Goal: Transaction & Acquisition: Purchase product/service

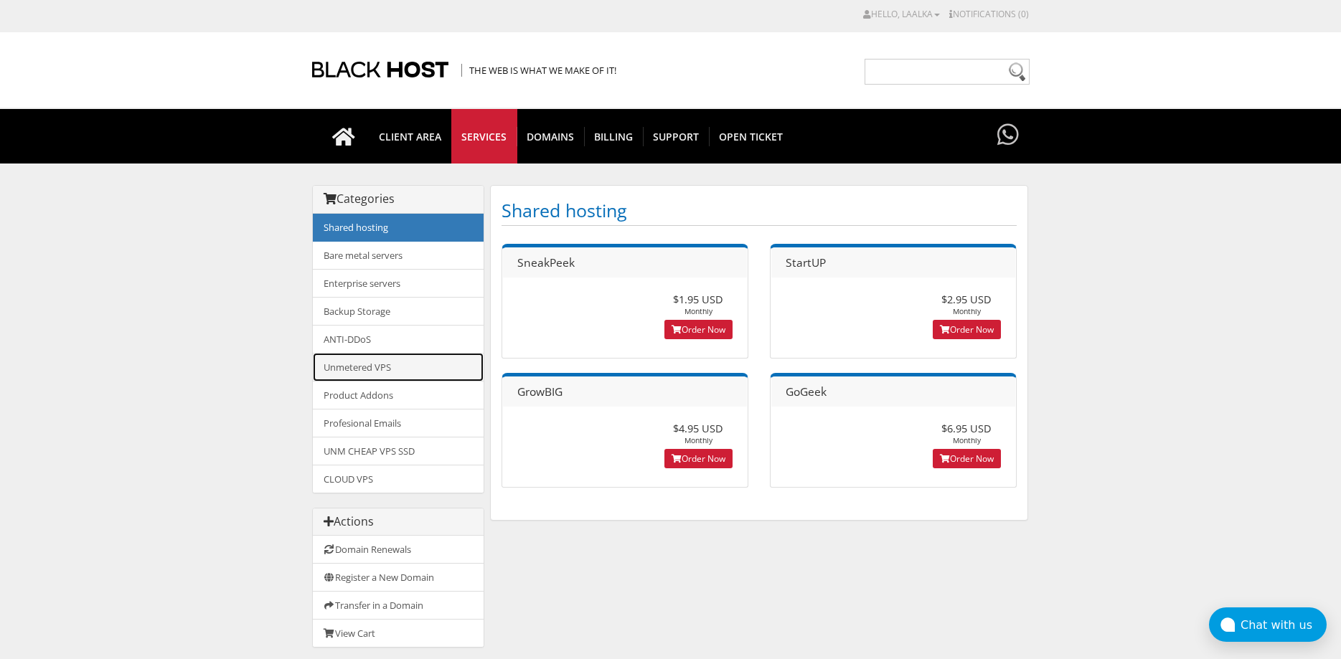
click at [358, 359] on link "Unmetered VPS" at bounding box center [398, 367] width 171 height 29
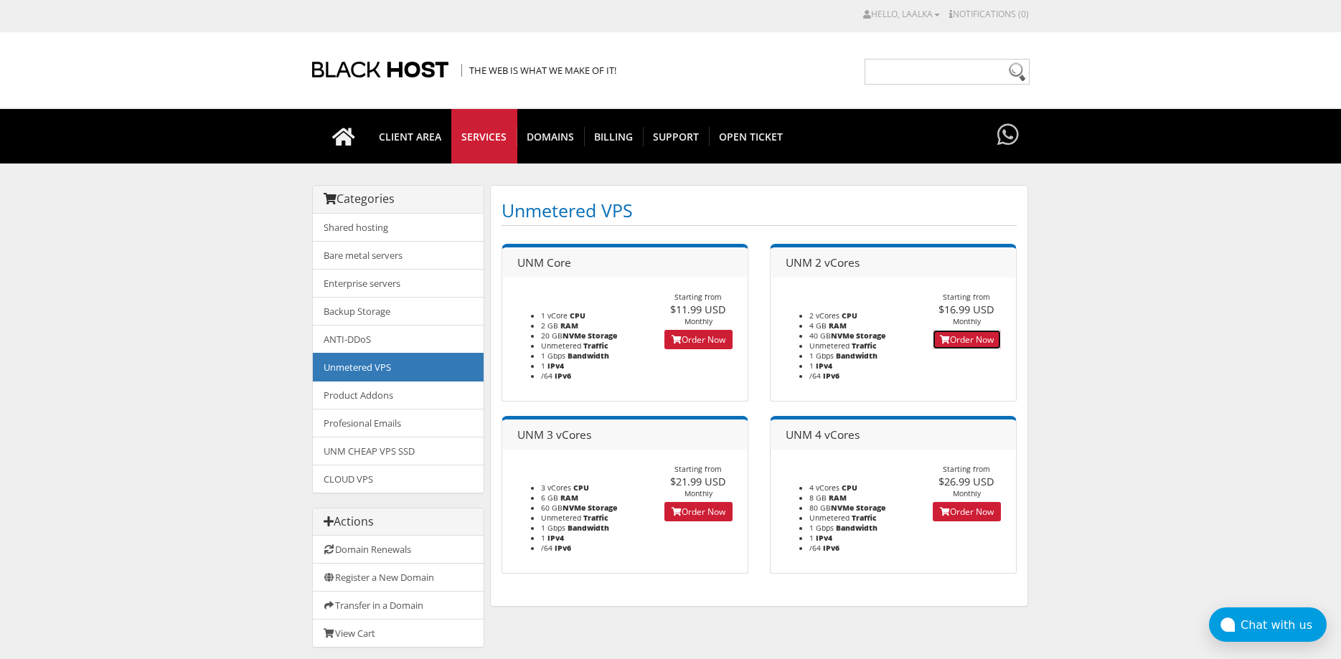
click at [971, 339] on link "Order Now" at bounding box center [966, 339] width 68 height 19
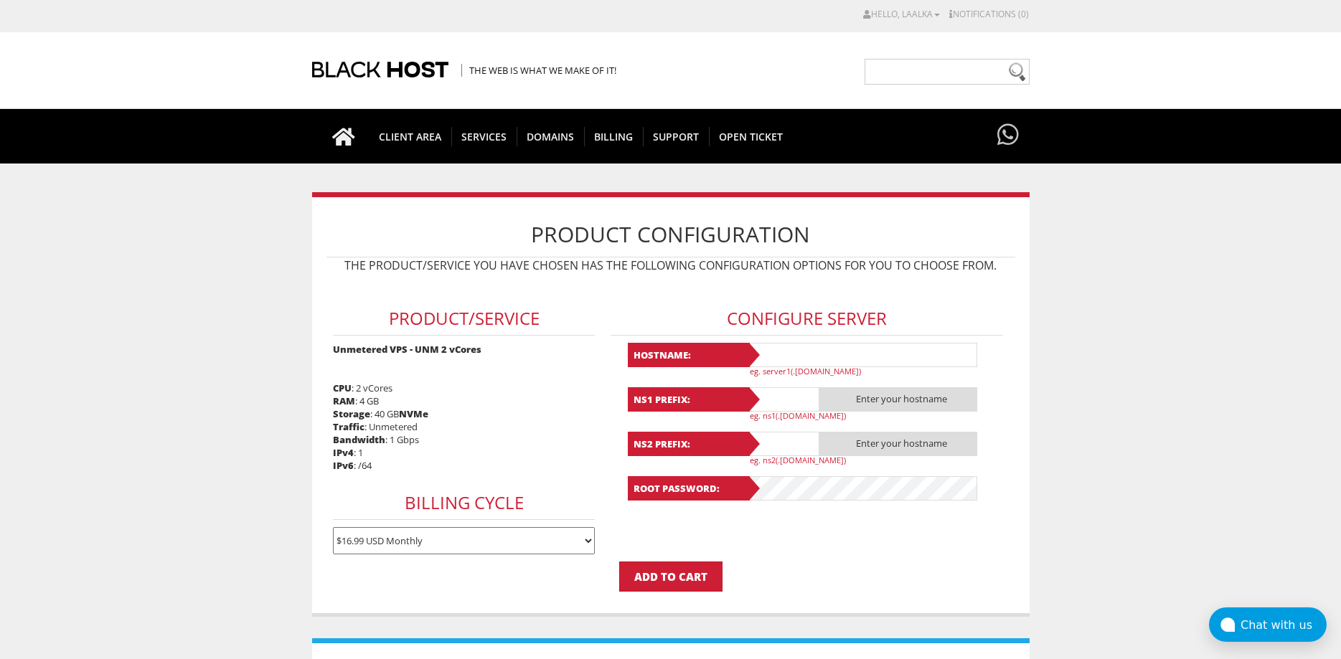
click at [861, 398] on span "Enter your hostname" at bounding box center [898, 399] width 158 height 24
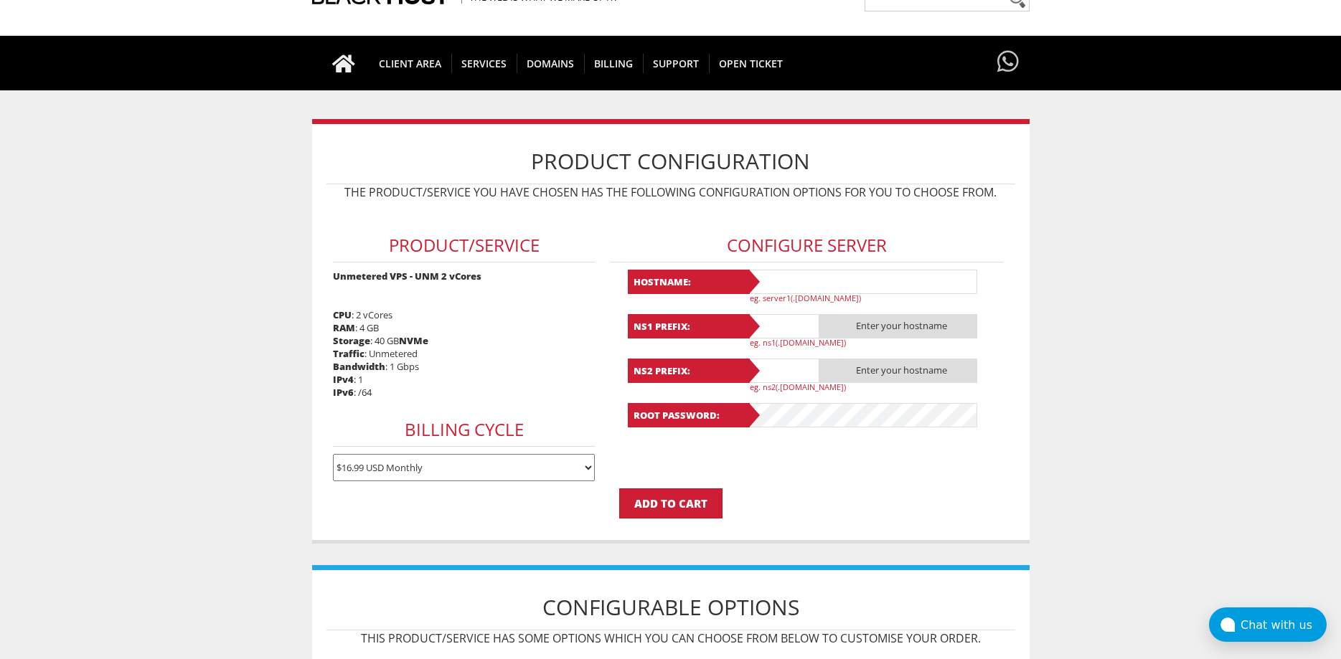
click at [333, 454] on select "$16.99 USD Monthly $48.42 USD Quarterly $91.74 USD Semi-Annually $173.29 USD An…" at bounding box center [464, 467] width 262 height 27
click at [847, 483] on form "Product/Service Unmetered VPS - UNM 2 vCores CPU : 2 vCores RAM : 4 GB Storage …" at bounding box center [670, 362] width 689 height 311
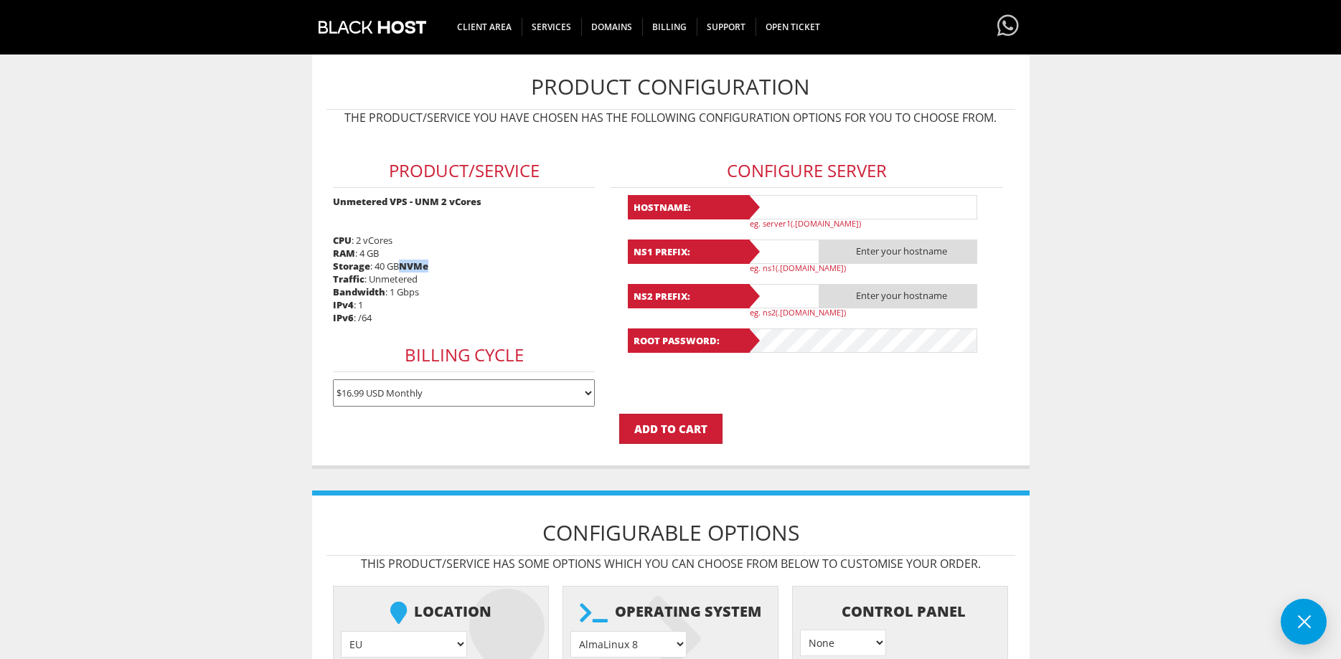
drag, startPoint x: 401, startPoint y: 267, endPoint x: 470, endPoint y: 263, distance: 68.9
click at [470, 263] on div "Product/Service Unmetered VPS - UNM 2 vCores CPU : 2 vCores RAM : 4 GB Storage …" at bounding box center [463, 273] width 275 height 281
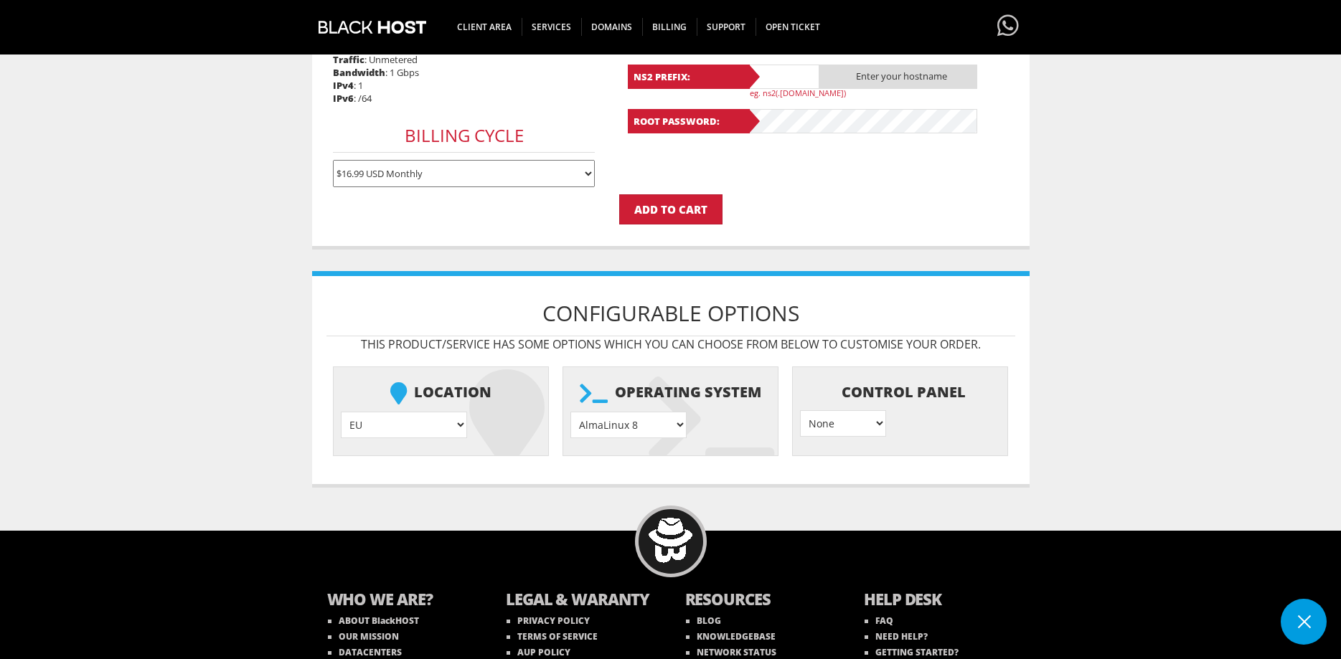
scroll to position [439, 0]
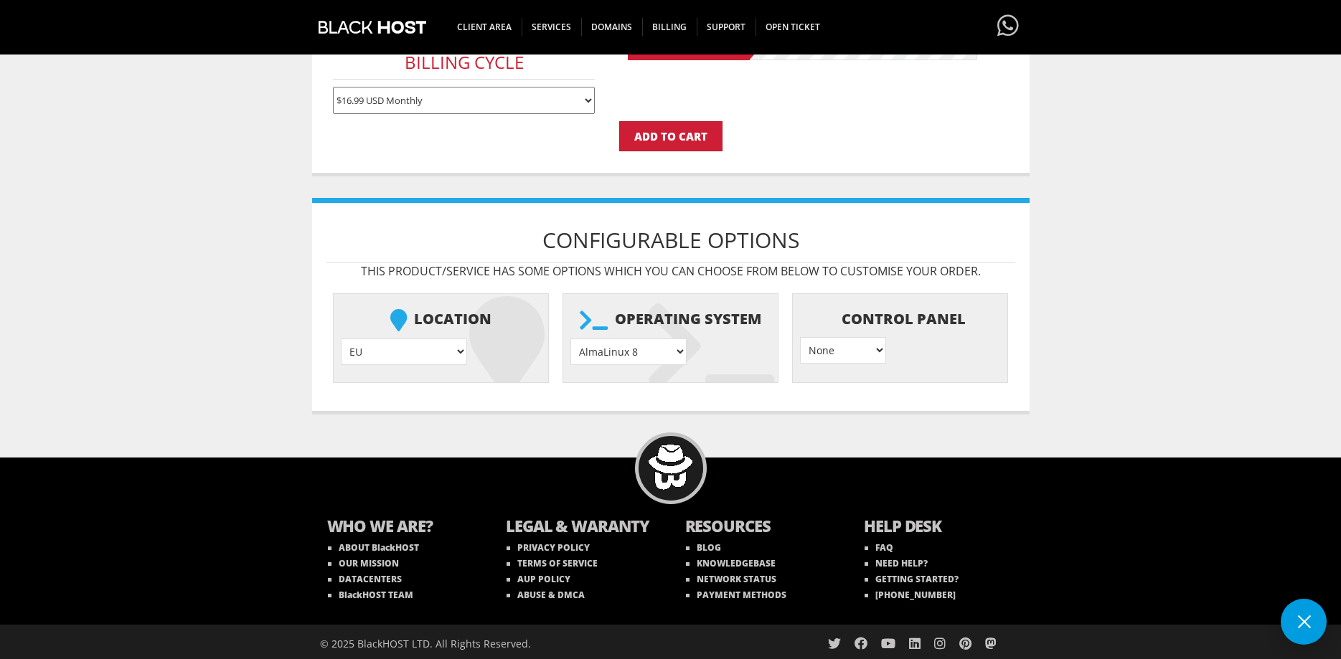
click at [341, 339] on select "EU } USA } London } Amsterdam } Vienna } Chicago }" at bounding box center [404, 352] width 126 height 27
click at [400, 353] on select "EU } USA } London } Amsterdam } Vienna } Chicago }" at bounding box center [404, 352] width 126 height 27
click at [570, 339] on select "AlmaLinux 8 } AlmaLinux 9 } AlmaLinux 10 } Rocky Linux 8 } Rocky Linux 9 } Cent…" at bounding box center [628, 352] width 116 height 27
click at [662, 358] on select "AlmaLinux 8 } AlmaLinux 9 } AlmaLinux 10 } Rocky Linux 8 } Rocky Linux 9 } Cent…" at bounding box center [628, 352] width 116 height 27
click at [800, 337] on select "None } Virtualmin } Cpanel } DirectAdmin }" at bounding box center [843, 350] width 86 height 27
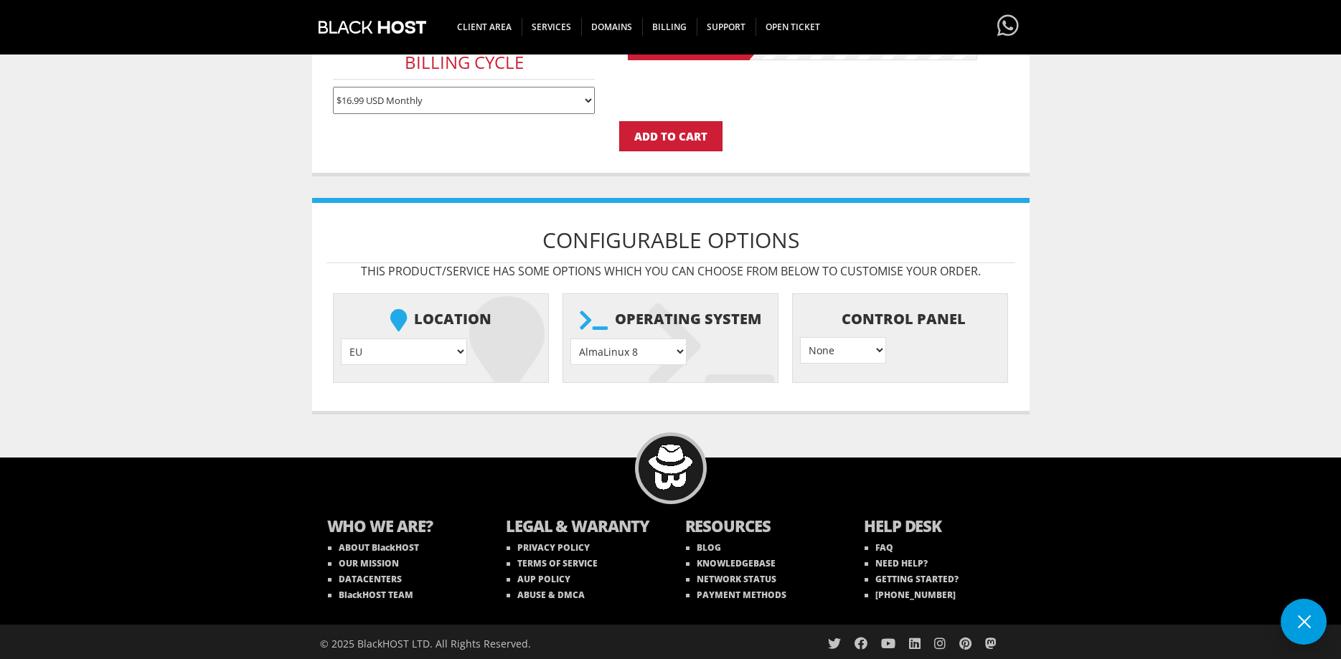
click at [863, 352] on select "None } Virtualmin } Cpanel } DirectAdmin }" at bounding box center [843, 350] width 86 height 27
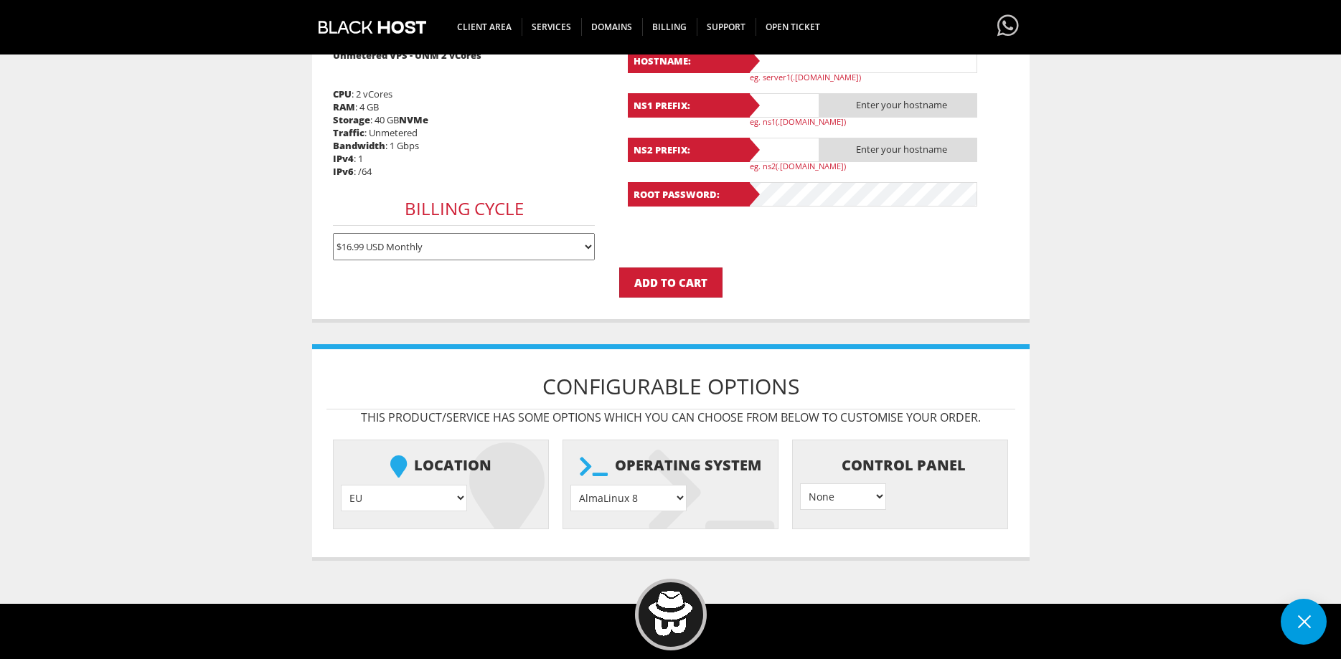
scroll to position [0, 0]
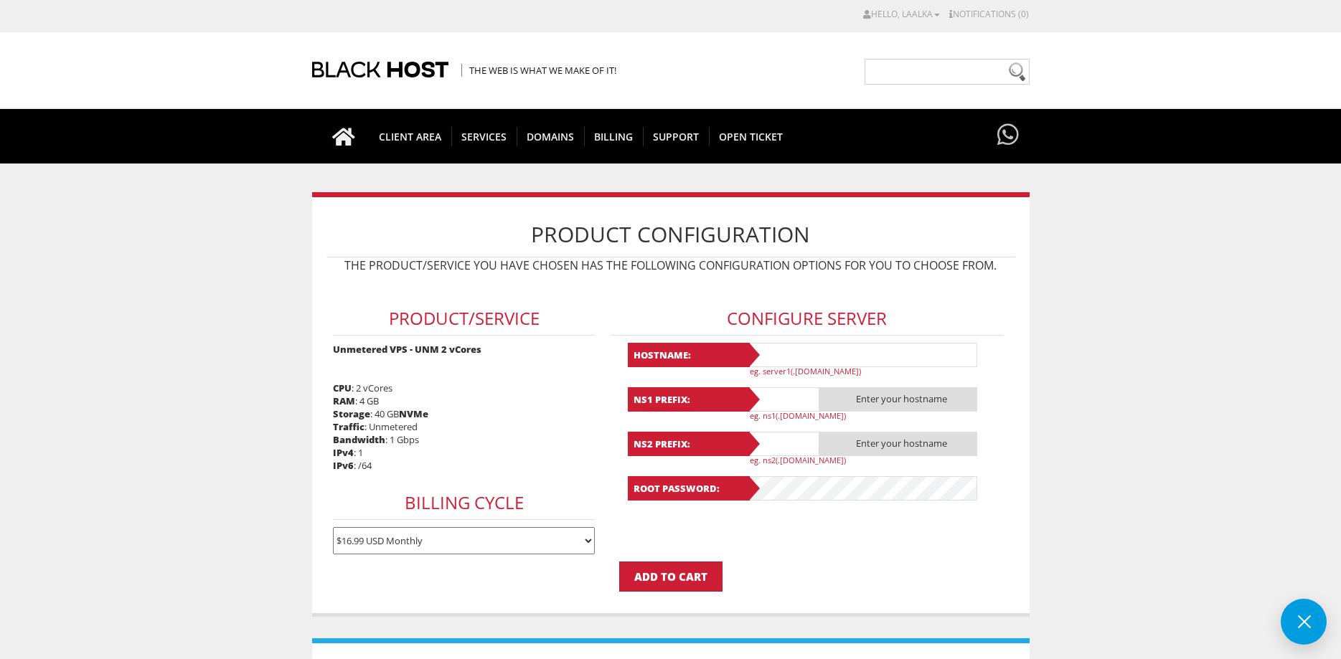
click at [782, 356] on input "text" at bounding box center [862, 355] width 230 height 24
click at [801, 359] on input "text" at bounding box center [862, 355] width 230 height 24
click at [765, 373] on p "eg. server1(.yourdomain.com)" at bounding box center [868, 371] width 237 height 11
click at [772, 356] on input "text" at bounding box center [862, 355] width 230 height 24
click at [770, 405] on input "text" at bounding box center [783, 399] width 72 height 24
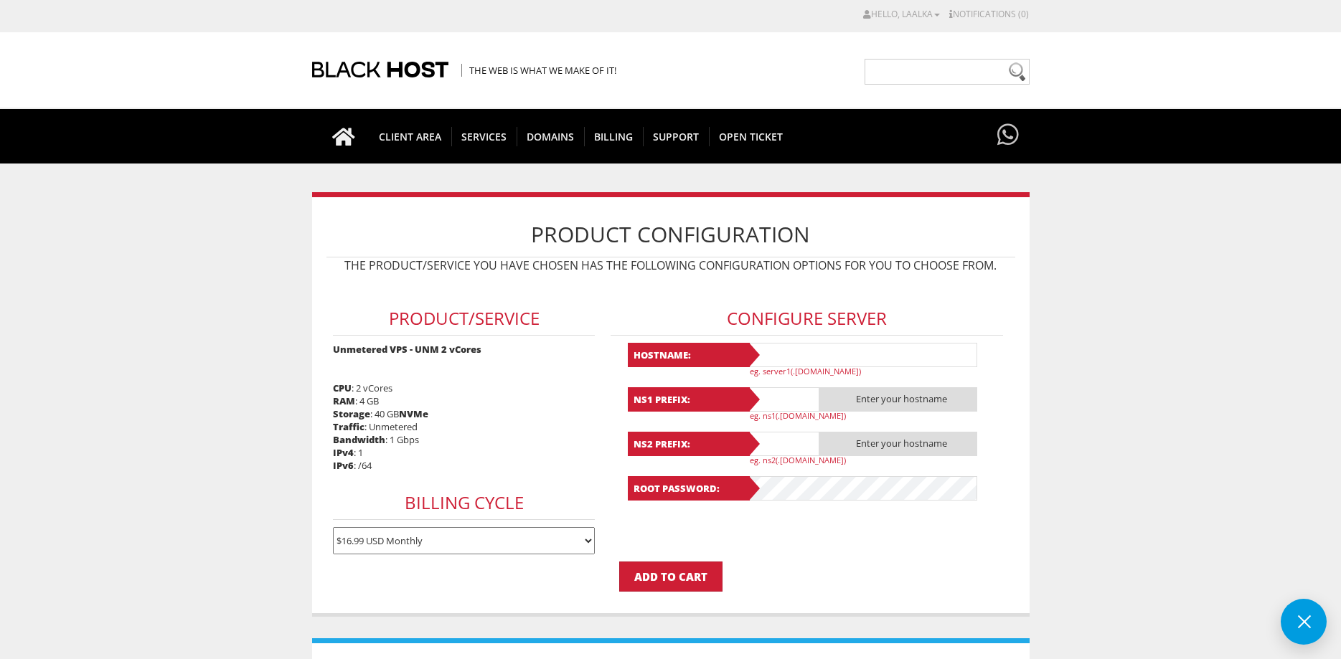
click at [767, 445] on input "text" at bounding box center [783, 444] width 72 height 24
click at [790, 346] on input "text" at bounding box center [862, 355] width 230 height 24
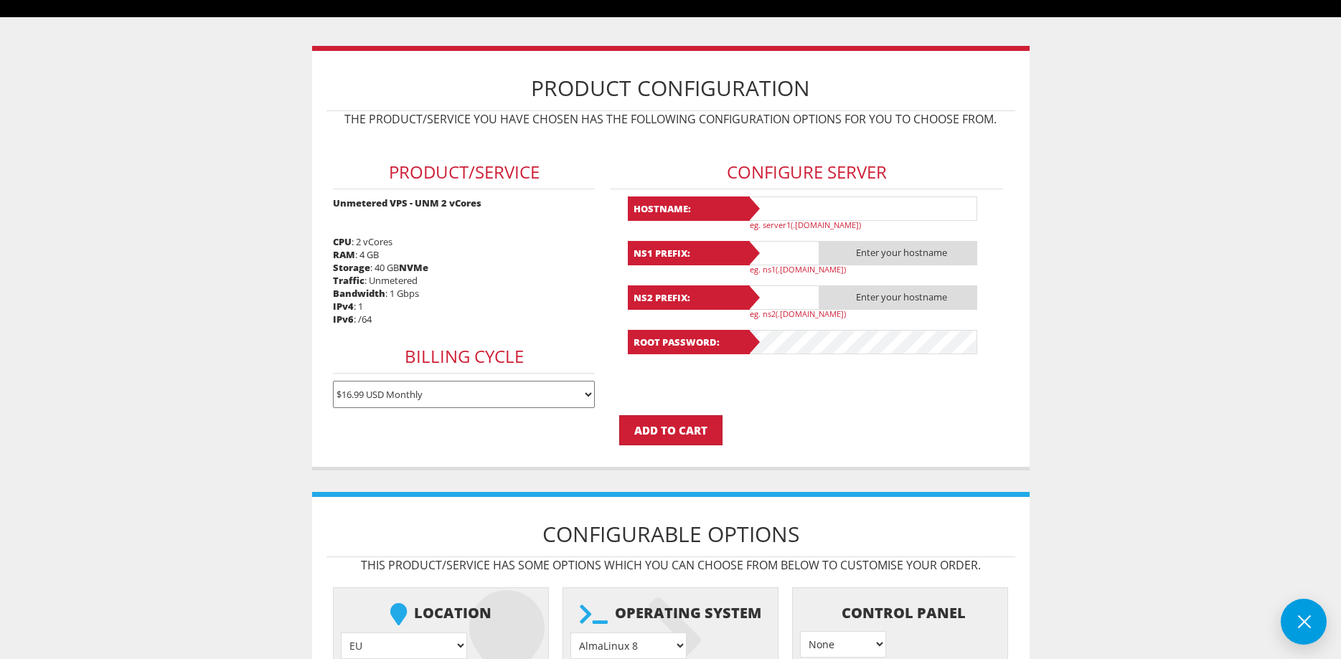
scroll to position [219, 0]
